Goal: Use online tool/utility: Use online tool/utility

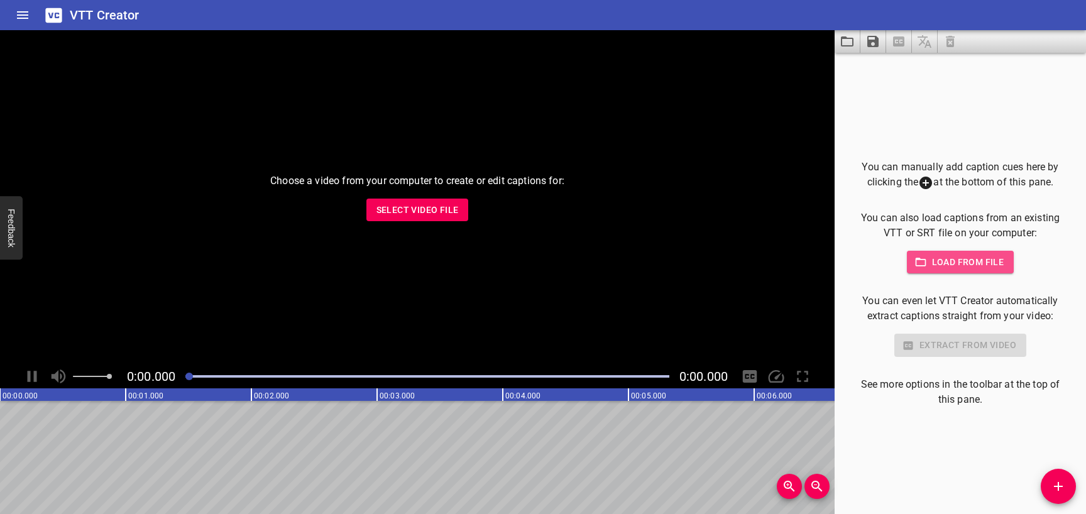
click at [962, 263] on span "Load from file" at bounding box center [960, 263] width 87 height 16
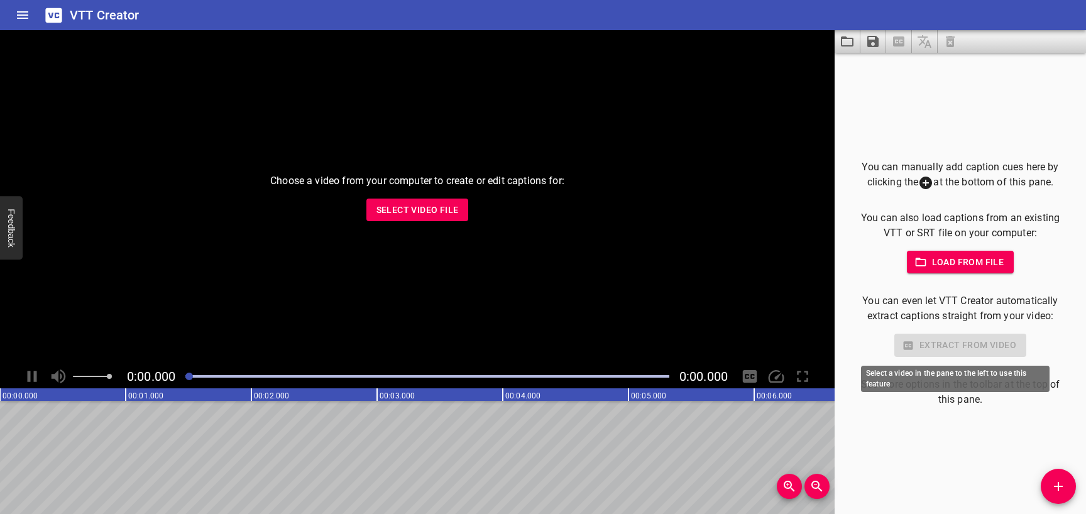
click at [913, 347] on div "Extract from video" at bounding box center [960, 345] width 211 height 23
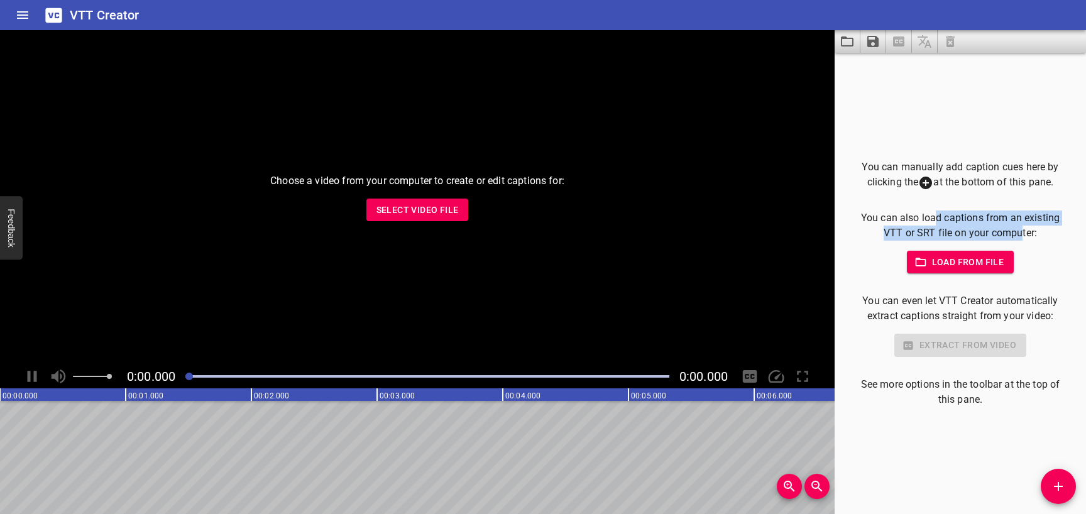
drag, startPoint x: 944, startPoint y: 217, endPoint x: 1024, endPoint y: 231, distance: 81.0
click at [1019, 231] on p "You can also load captions from an existing VTT or SRT file on your computer:" at bounding box center [960, 226] width 211 height 30
click at [1024, 231] on p "You can also load captions from an existing VTT or SRT file on your computer:" at bounding box center [960, 226] width 211 height 30
drag, startPoint x: 1045, startPoint y: 231, endPoint x: 856, endPoint y: 212, distance: 190.2
click at [856, 212] on p "You can also load captions from an existing VTT or SRT file on your computer:" at bounding box center [960, 226] width 211 height 30
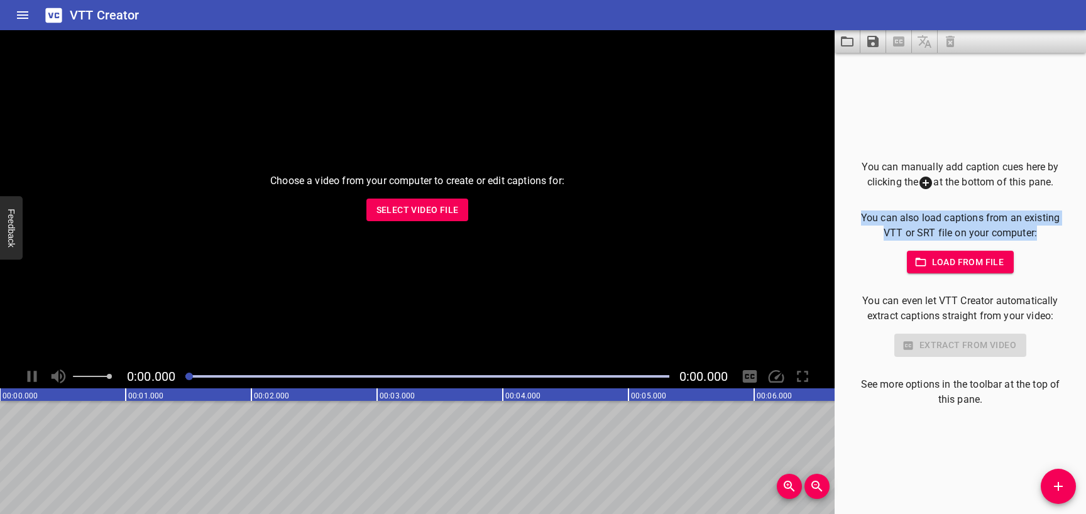
click at [932, 270] on button "Load from file" at bounding box center [961, 262] width 108 height 23
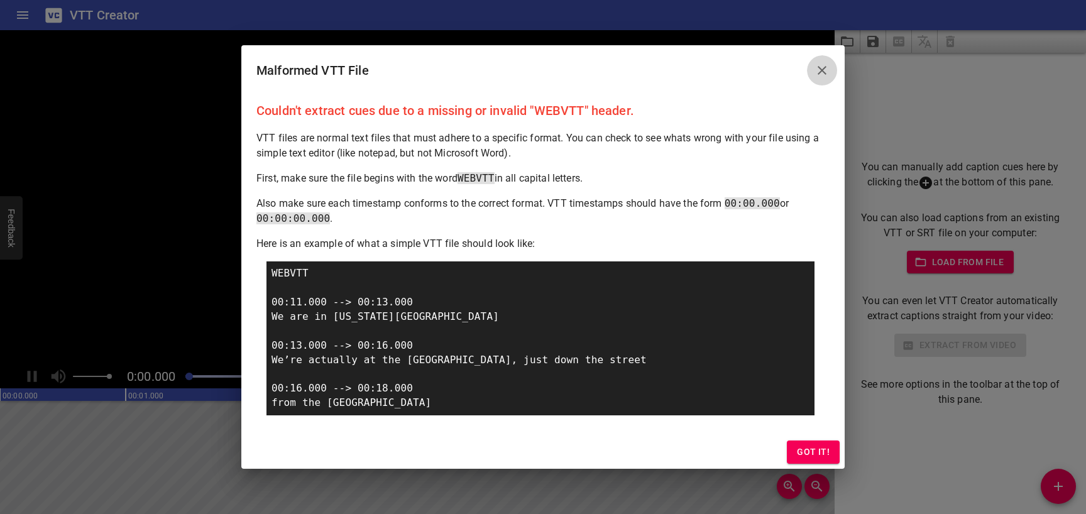
click at [824, 72] on icon "Close" at bounding box center [822, 70] width 9 height 9
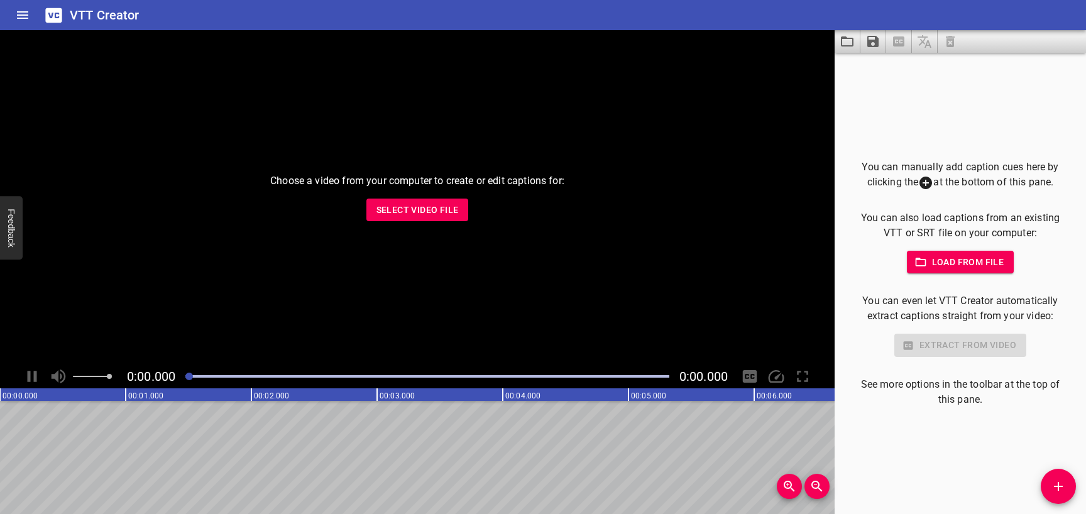
click at [941, 275] on div "You can manually add caption cues here by clicking the at the bottom of this pa…" at bounding box center [960, 284] width 211 height 248
click at [943, 269] on span "Load from file" at bounding box center [960, 263] width 87 height 16
click at [998, 257] on span "Load from file" at bounding box center [960, 263] width 87 height 16
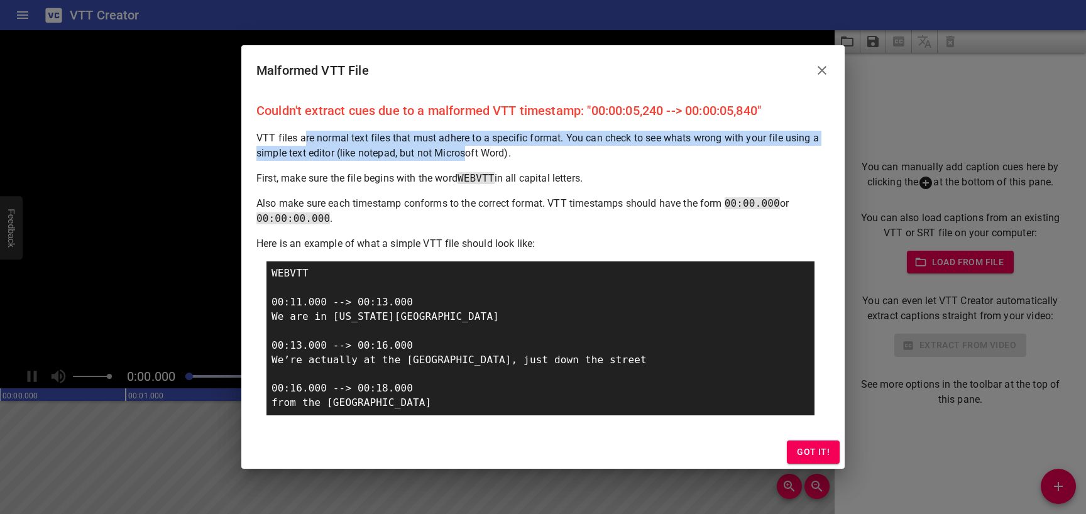
drag, startPoint x: 304, startPoint y: 139, endPoint x: 424, endPoint y: 173, distance: 124.2
click at [468, 157] on p "VTT files are normal text files that must adhere to a specific format. You can …" at bounding box center [543, 146] width 573 height 30
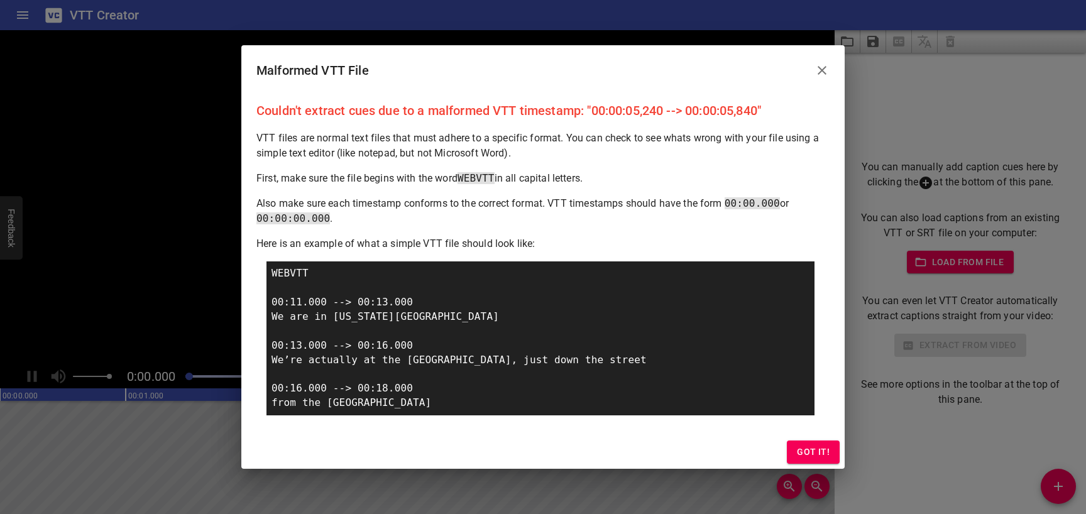
click at [405, 179] on p "First, make sure the file begins with the word WEBVTT in all capital letters." at bounding box center [543, 178] width 573 height 15
drag, startPoint x: 346, startPoint y: 179, endPoint x: 389, endPoint y: 177, distance: 42.8
click at [389, 177] on p "First, make sure the file begins with the word WEBVTT in all capital letters." at bounding box center [543, 178] width 573 height 15
drag, startPoint x: 355, startPoint y: 198, endPoint x: 682, endPoint y: 198, distance: 326.9
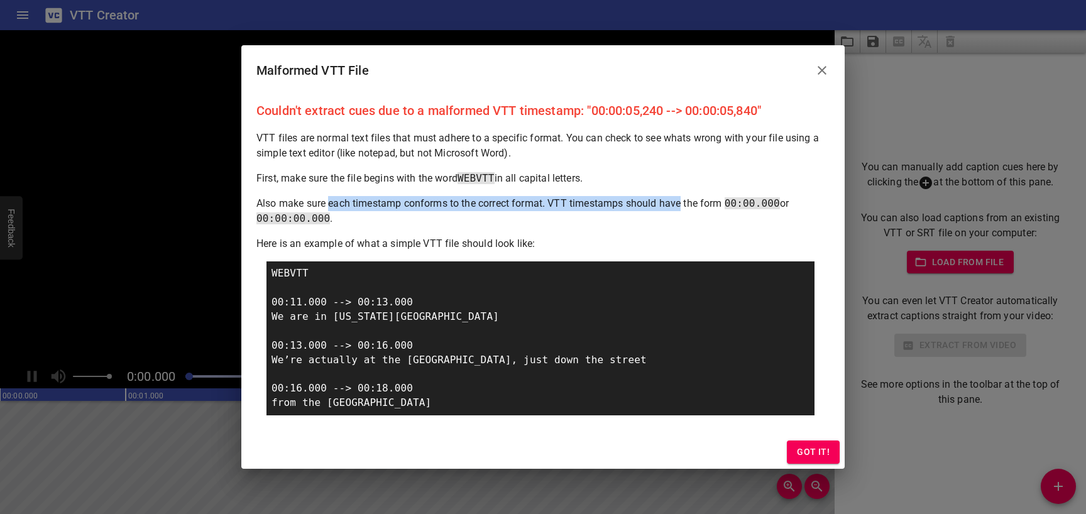
click at [682, 198] on p "Also make sure each timestamp conforms to the correct format. VTT timestamps sh…" at bounding box center [543, 211] width 573 height 30
click at [683, 204] on p "Also make sure each timestamp conforms to the correct format. VTT timestamps sh…" at bounding box center [543, 211] width 573 height 30
click at [831, 77] on button "Close" at bounding box center [822, 70] width 30 height 30
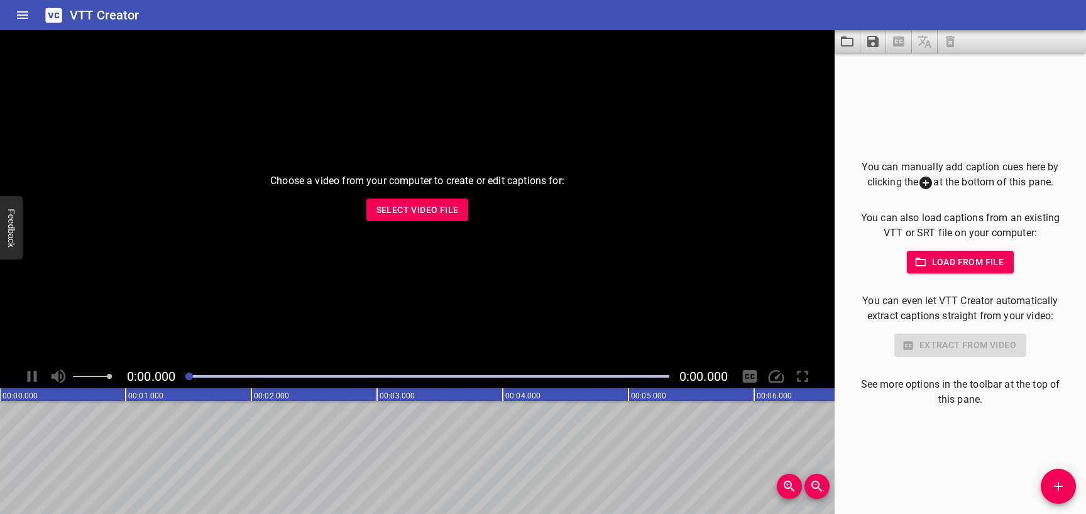
click at [975, 262] on span "Load from file" at bounding box center [960, 263] width 87 height 16
click at [933, 265] on span "Load from file" at bounding box center [960, 263] width 87 height 16
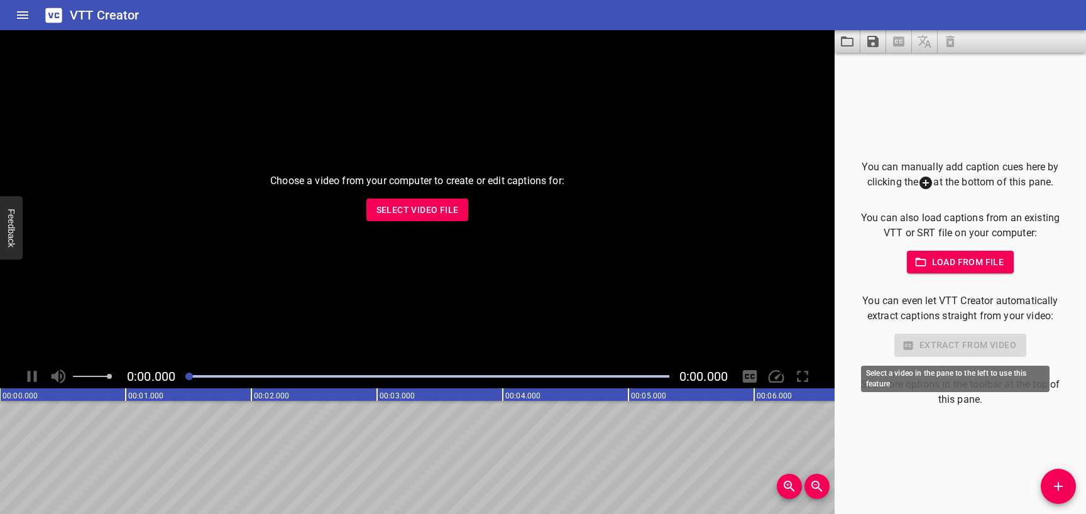
click at [951, 345] on div "Extract from video" at bounding box center [960, 345] width 211 height 23
click at [950, 352] on div "Extract from video" at bounding box center [960, 345] width 211 height 23
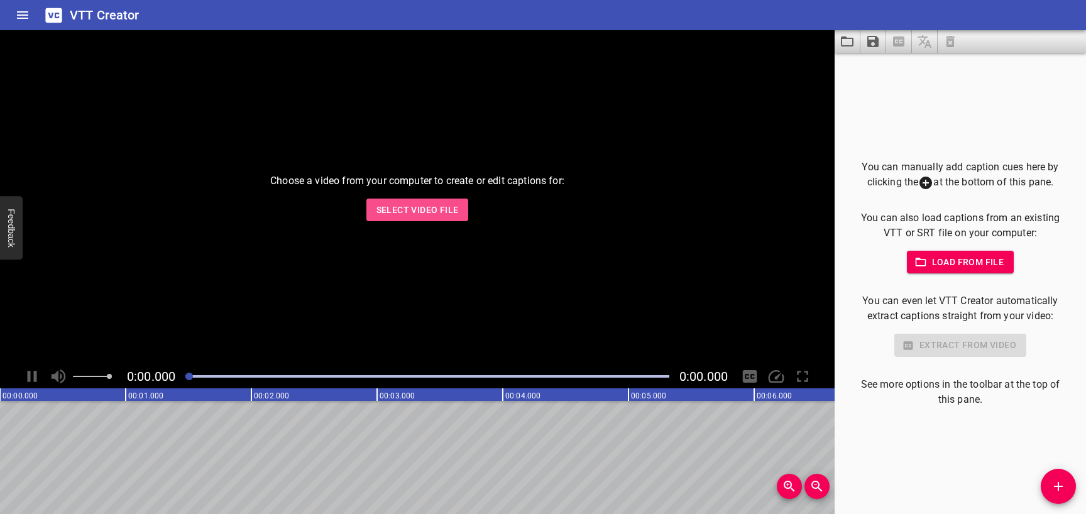
click at [453, 209] on span "Select Video File" at bounding box center [418, 210] width 82 height 16
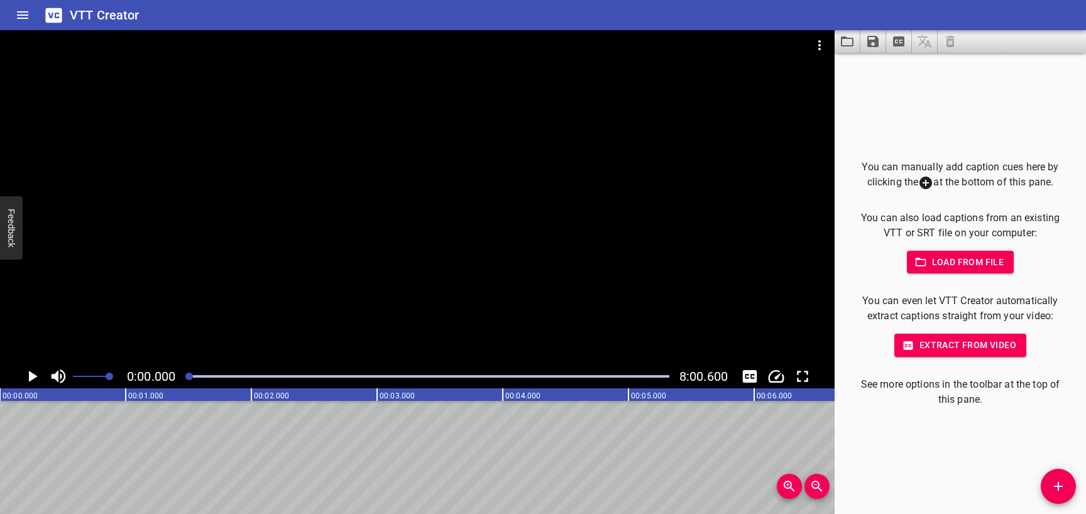
click at [956, 353] on span "Extract from video" at bounding box center [961, 346] width 112 height 16
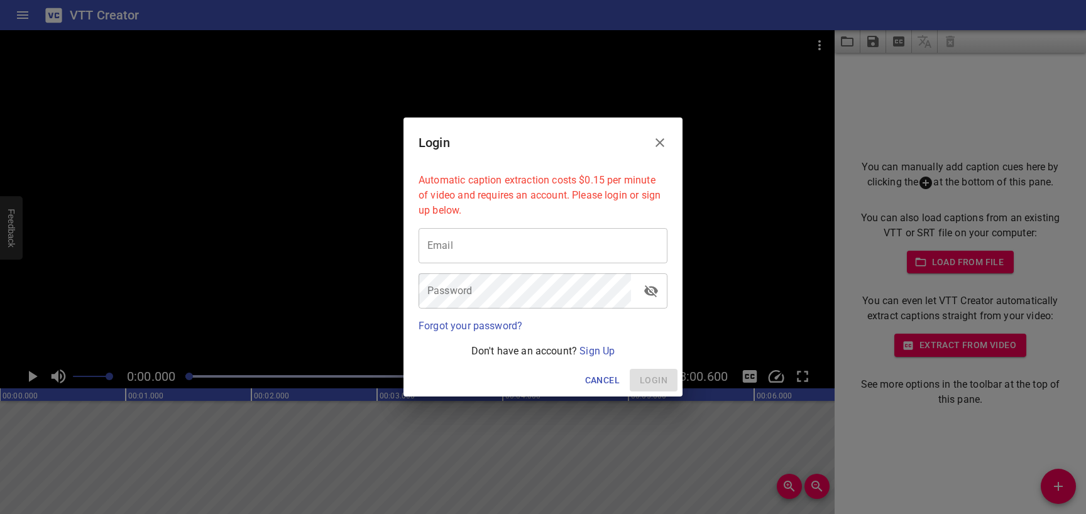
click at [657, 141] on icon "Close" at bounding box center [660, 142] width 15 height 15
